Goal: Transaction & Acquisition: Purchase product/service

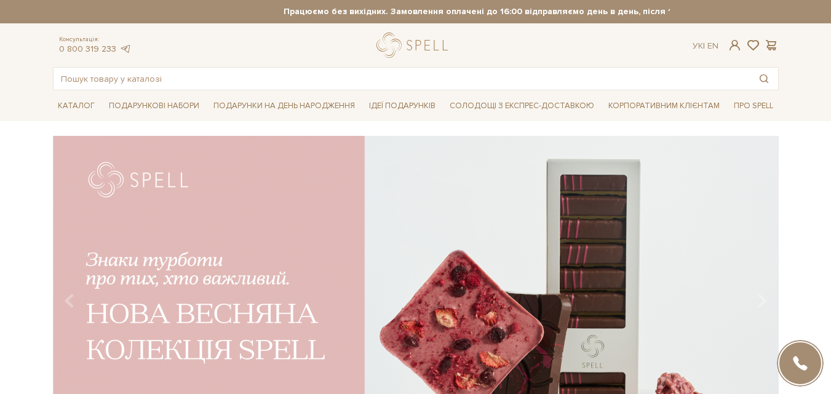
scroll to position [62, 0]
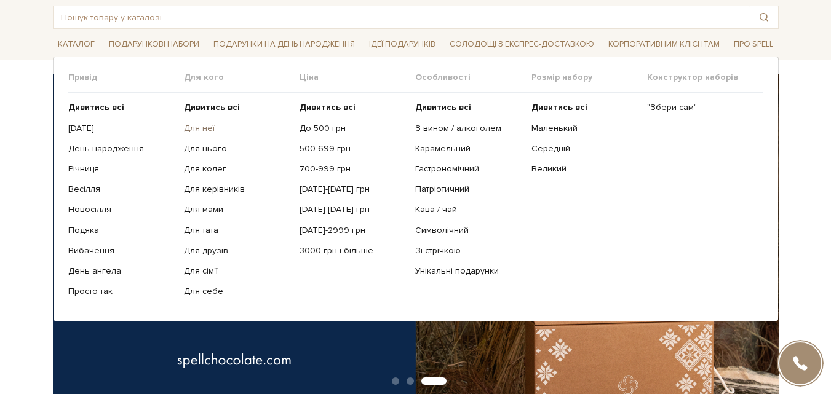
click at [210, 125] on link "Для неї" at bounding box center [237, 128] width 106 height 11
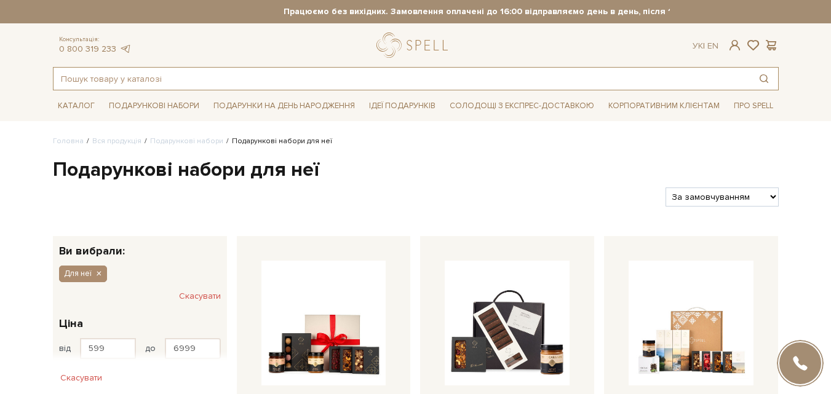
click at [629, 73] on input "text" at bounding box center [402, 79] width 697 height 22
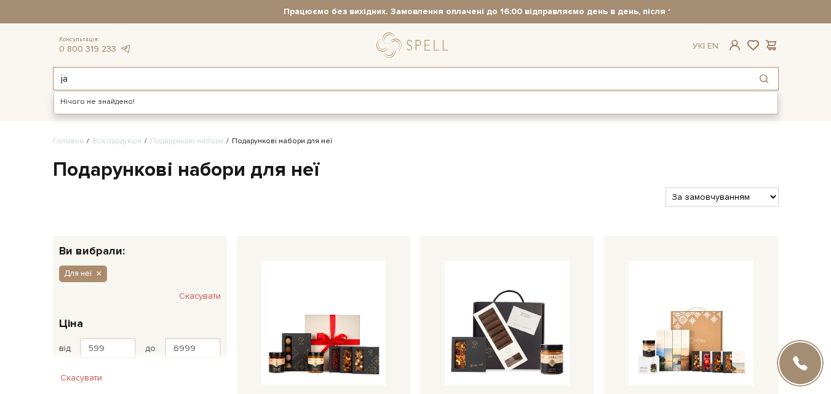
type input "j"
type input "л"
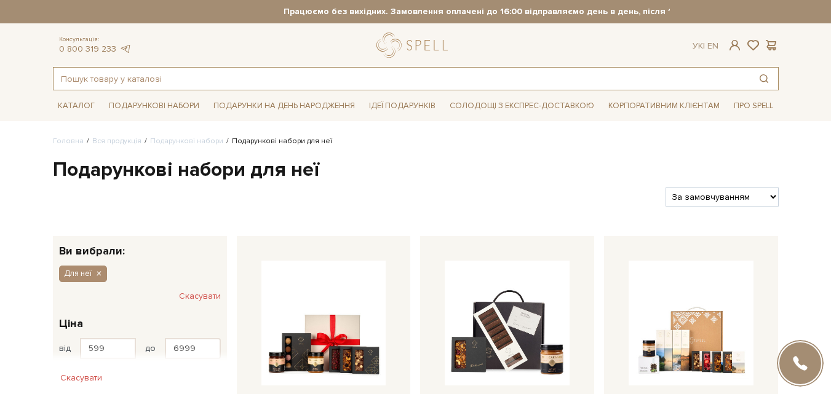
type input "д"
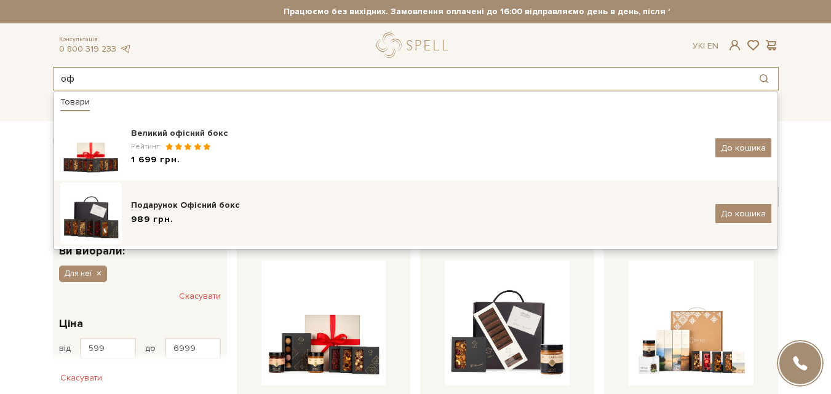
type input "оф"
click at [206, 206] on div "Подарунок Офісний бокс" at bounding box center [418, 205] width 575 height 12
